Goal: Transaction & Acquisition: Book appointment/travel/reservation

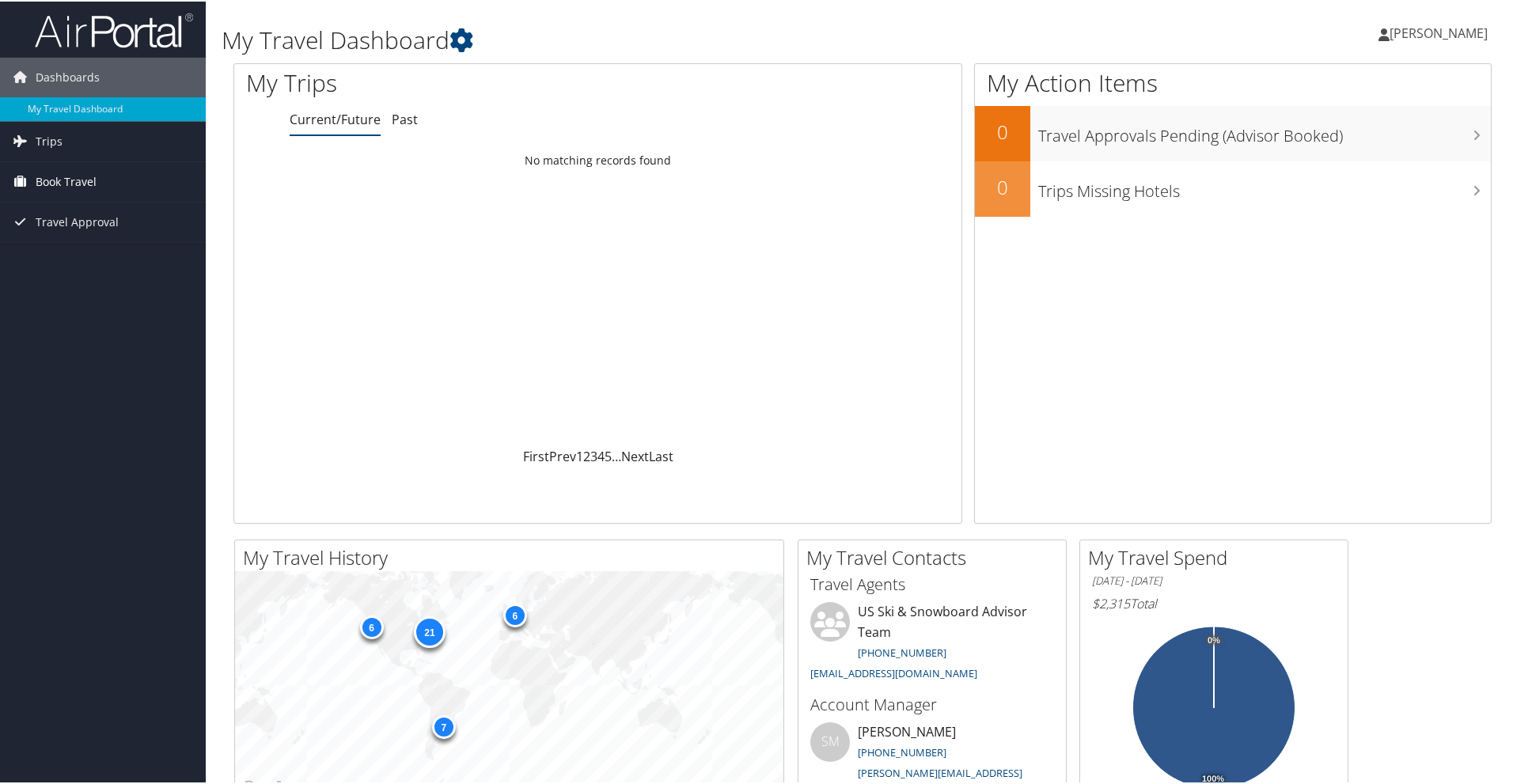
click at [54, 181] on span "Book Travel" at bounding box center [66, 181] width 61 height 40
click at [74, 260] on link "Book/Manage Online Trips" at bounding box center [103, 260] width 206 height 24
click at [59, 253] on link "Book/Manage Online Trips" at bounding box center [103, 260] width 206 height 24
click at [73, 256] on link "Book/Manage Online Trips" at bounding box center [103, 260] width 206 height 24
click at [1450, 29] on span "[PERSON_NAME]" at bounding box center [1438, 32] width 98 height 18
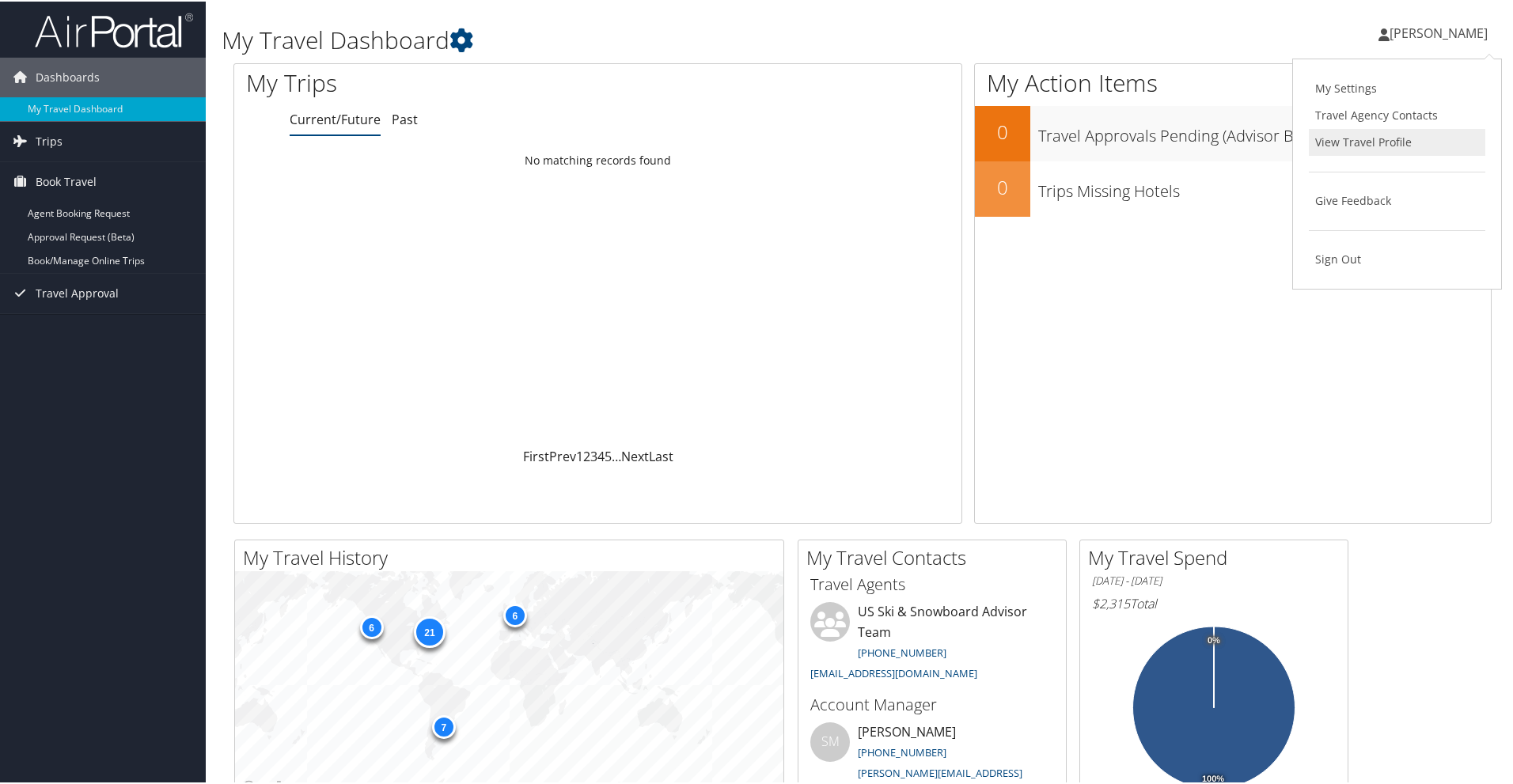
click at [1372, 147] on link "View Travel Profile" at bounding box center [1397, 141] width 176 height 27
click at [472, 37] on icon at bounding box center [462, 39] width 24 height 24
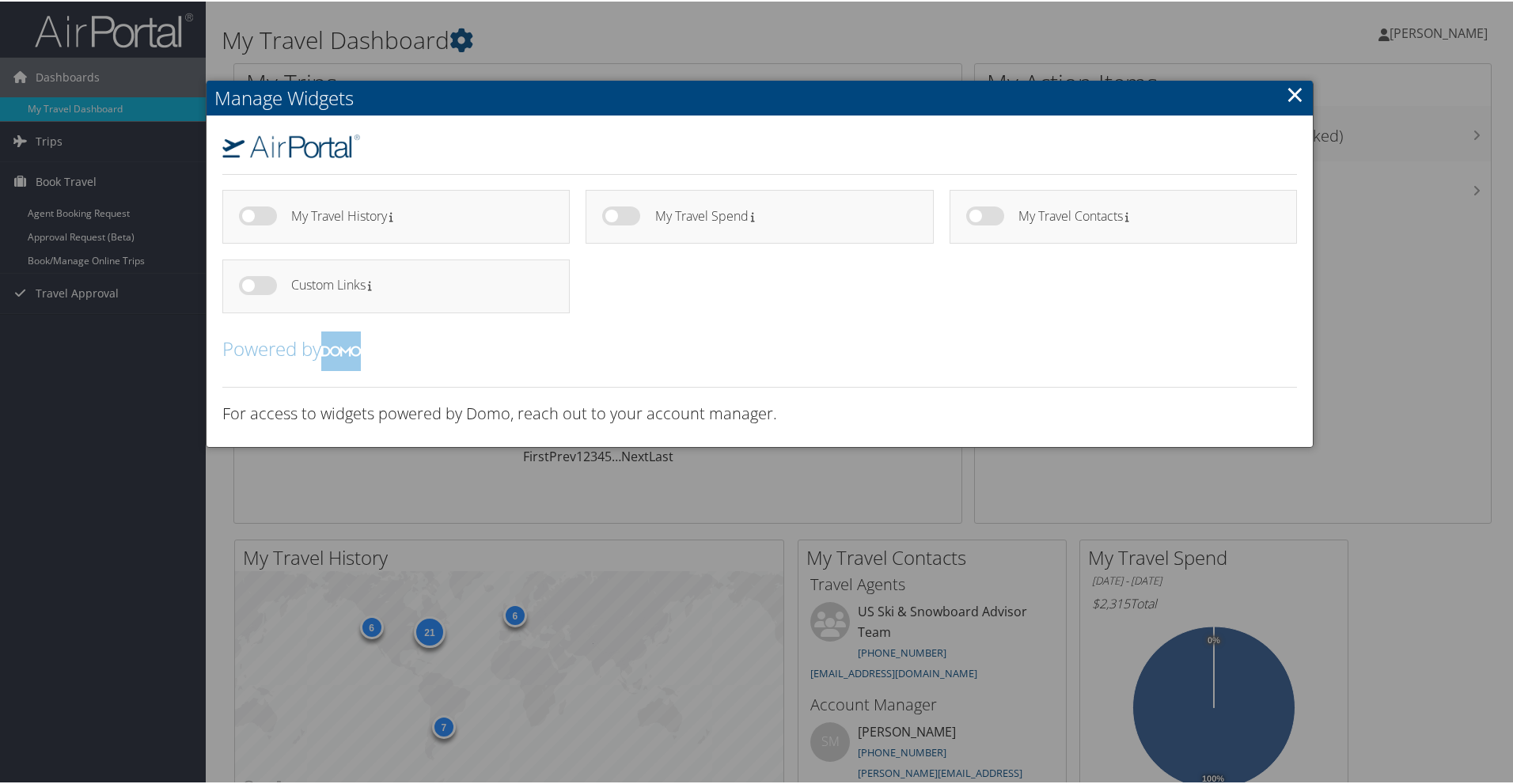
click at [458, 41] on div at bounding box center [760, 392] width 1519 height 784
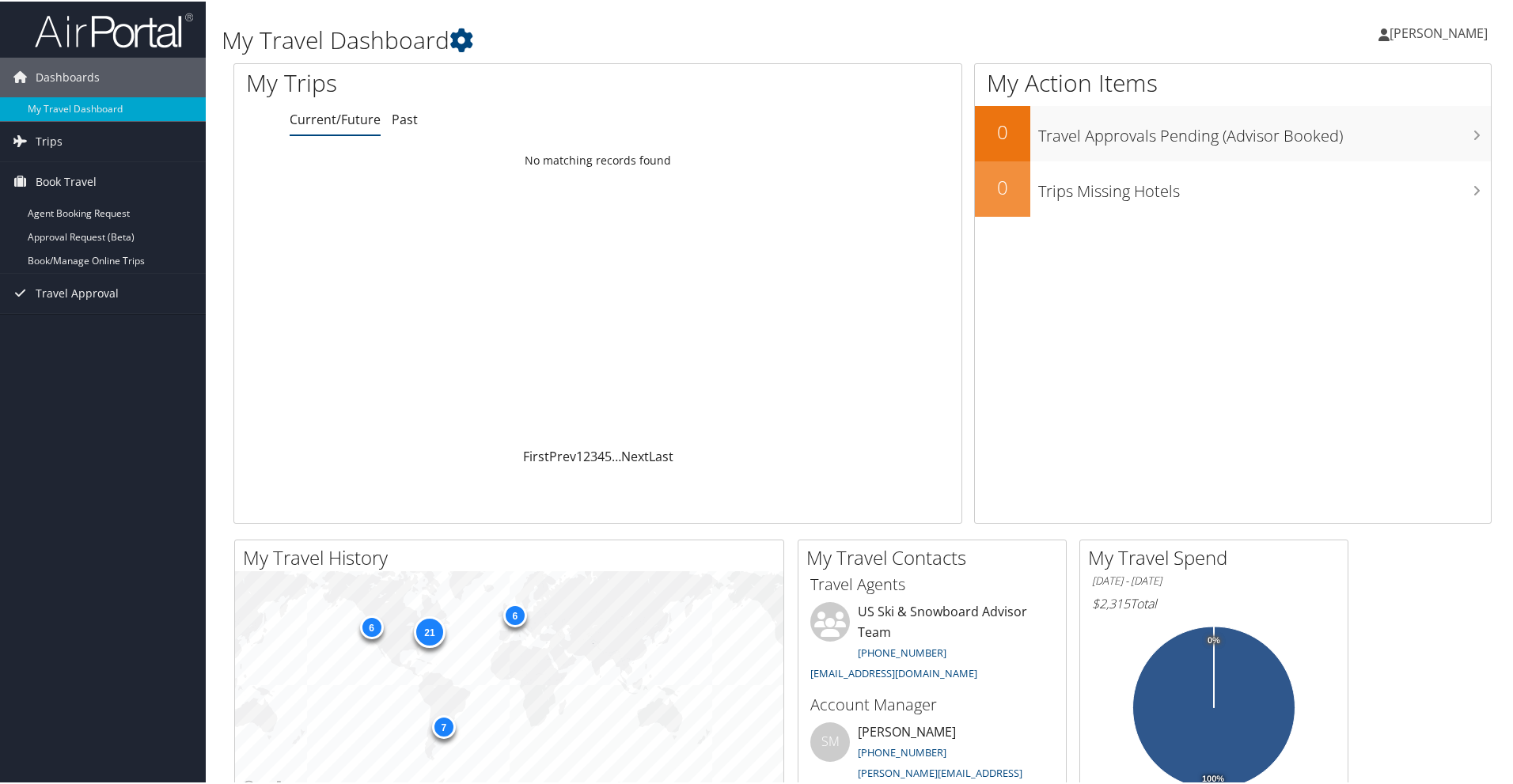
click at [1451, 34] on span "[PERSON_NAME]" at bounding box center [1438, 32] width 98 height 18
click at [1451, 33] on span "[PERSON_NAME]" at bounding box center [1438, 32] width 98 height 18
click at [1362, 84] on link "My Settings" at bounding box center [1397, 87] width 176 height 27
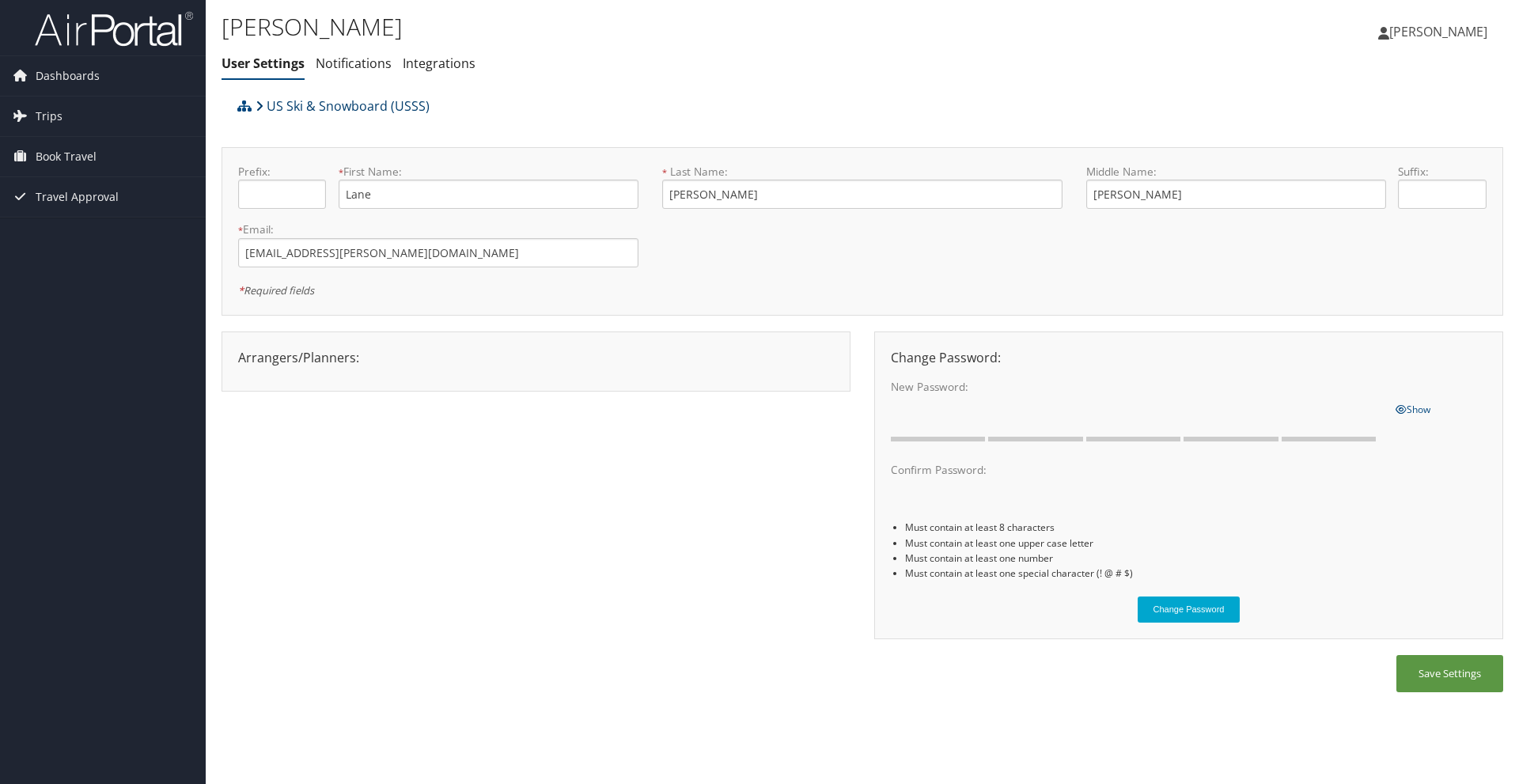
click at [343, 105] on link "US Ski & Snowboard (USSS)" at bounding box center [343, 106] width 174 height 32
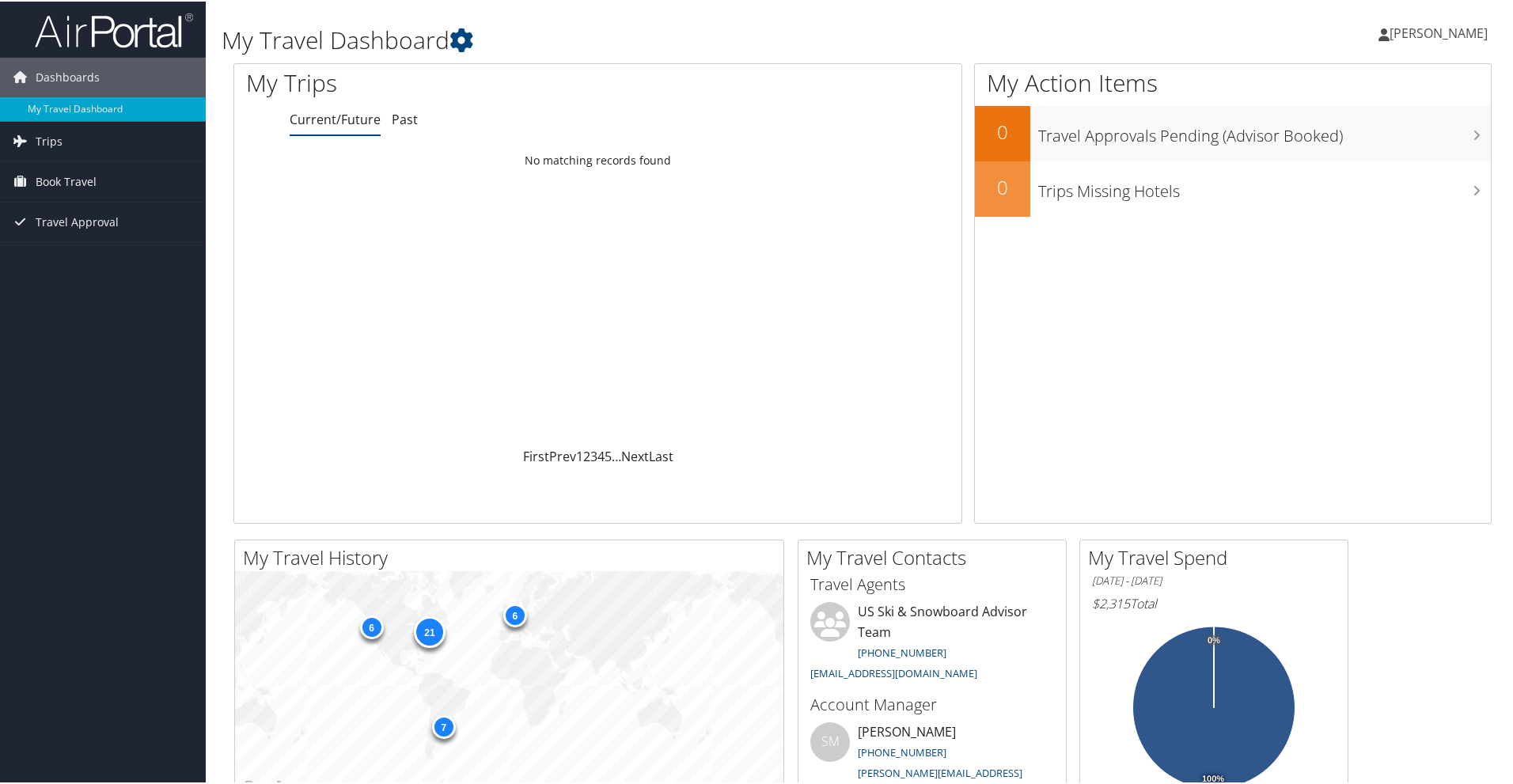
click at [1453, 28] on span "[PERSON_NAME]" at bounding box center [1438, 32] width 98 height 18
click at [1346, 137] on link "View Travel Profile" at bounding box center [1397, 141] width 176 height 27
